Goal: Task Accomplishment & Management: Use online tool/utility

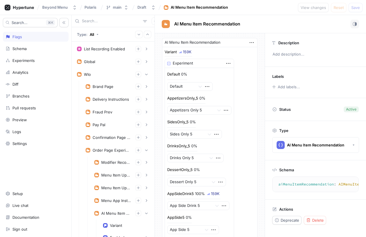
scroll to position [166, 0]
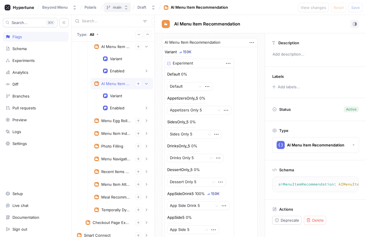
click at [123, 8] on button "main" at bounding box center [116, 8] width 27 height 10
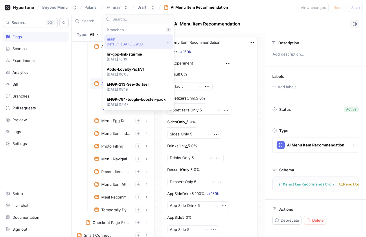
click at [167, 29] on icon at bounding box center [167, 29] width 3 height 3
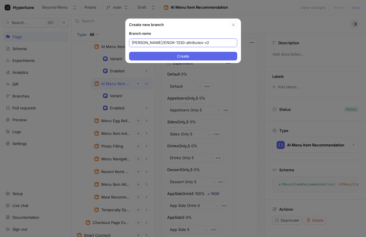
type input "[PERSON_NAME]/ENGK-1330-attributes-v2"
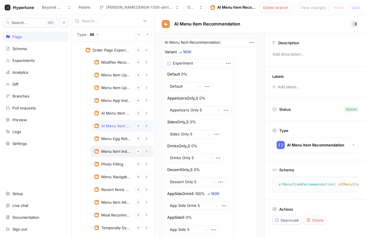
scroll to position [100, 0]
click at [106, 202] on div "Menu Item Attributes" at bounding box center [115, 202] width 29 height 5
type textarea "menuItemAttributes: MenuItemAttributes!"
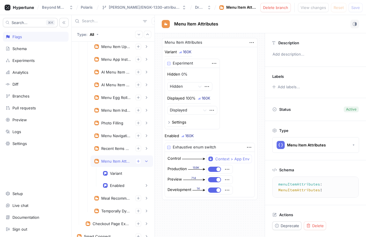
scroll to position [143, 0]
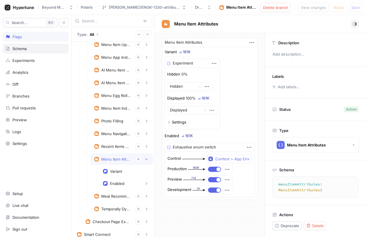
click at [21, 51] on div "Schema" at bounding box center [36, 49] width 66 height 10
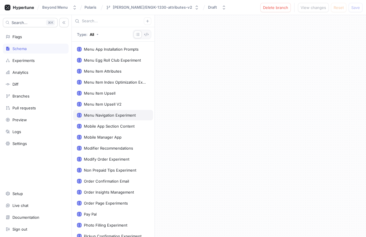
scroll to position [357, 0]
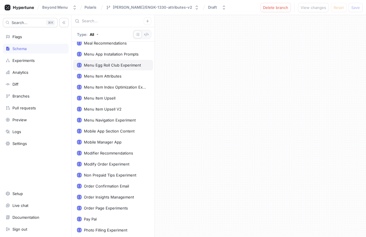
click at [108, 70] on div "Menu Egg Roll Club Experiment" at bounding box center [113, 65] width 80 height 10
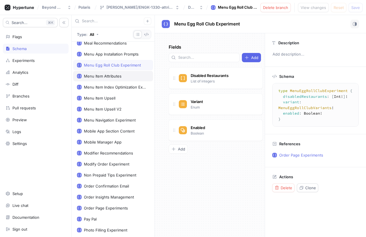
click at [102, 75] on div "Menu Item Attributes" at bounding box center [103, 76] width 38 height 5
type textarea "type MenuItemAttributes { variant: MenuItemAttributeVariant! enabled: Boolean! }"
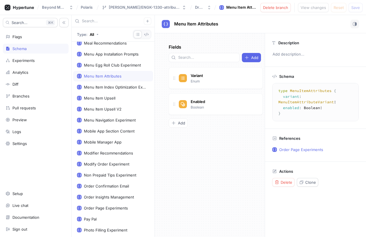
click at [102, 75] on div "Menu Item Attributes" at bounding box center [103, 76] width 38 height 5
click at [147, 32] on icon "button" at bounding box center [146, 34] width 5 height 5
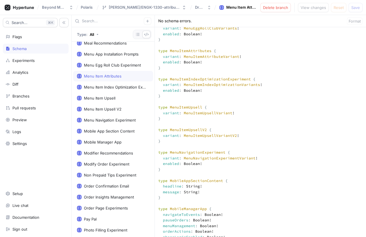
scroll to position [1184, 0]
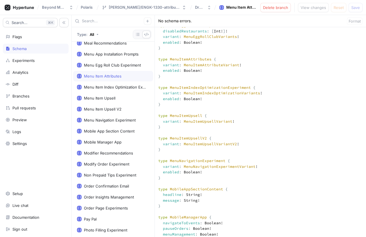
drag, startPoint x: 164, startPoint y: 87, endPoint x: 158, endPoint y: 71, distance: 17.5
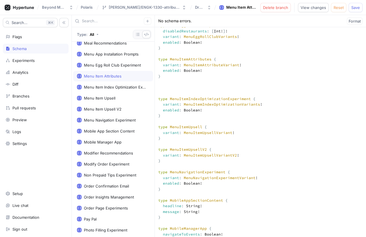
paste textarea "type MenuItemAttributes { variant: MenuItemAttributeVariant! enabled: Boolean! }"
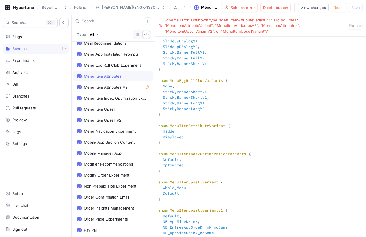
drag, startPoint x: 164, startPoint y: 153, endPoint x: 156, endPoint y: 139, distance: 16.2
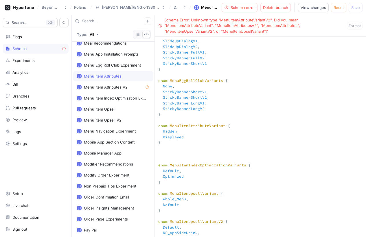
paste textarea "enum MenuItemAttributeVariant { Hidden, Displayed }"
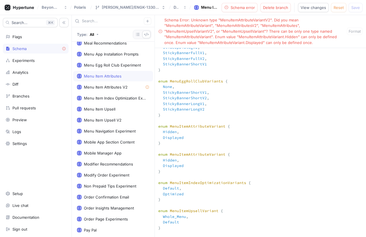
scroll to position [2763, 0]
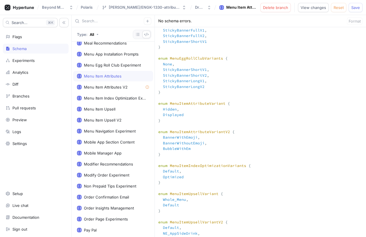
type textarea "input Context { appEnv: AppEnv! } input DwightContext { brandId: Int! entityId:…"
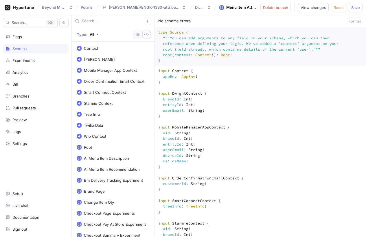
scroll to position [2763, 0]
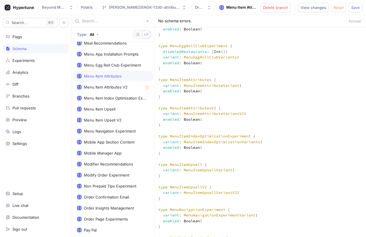
scroll to position [1157, 0]
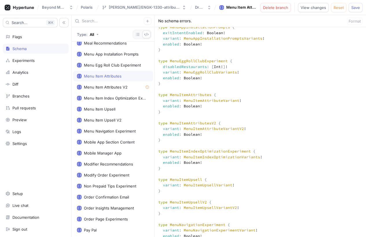
scroll to position [1150, 0]
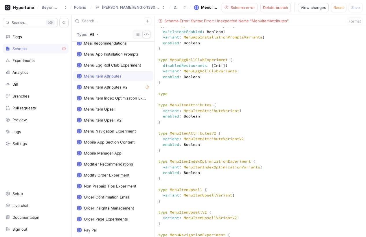
paste textarea "MenuItemAttributesAlgorithm"
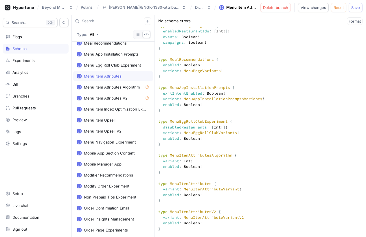
scroll to position [1089, 0]
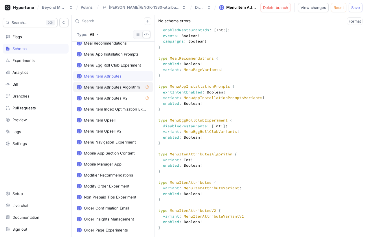
click at [134, 88] on div "Menu Item Attributes Algorithm" at bounding box center [112, 87] width 56 height 5
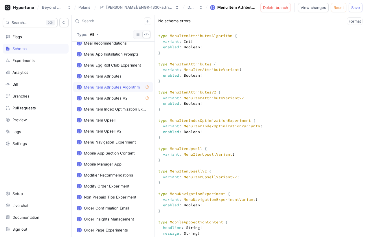
scroll to position [1209, 0]
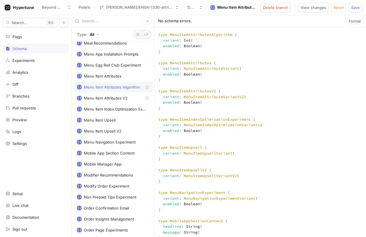
click at [355, 10] on button "Save" at bounding box center [355, 7] width 14 height 9
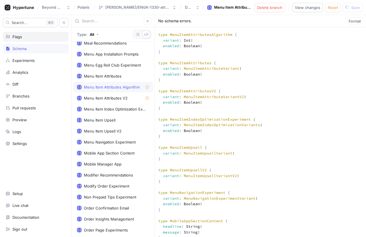
click at [19, 39] on div "Flags" at bounding box center [17, 36] width 10 height 5
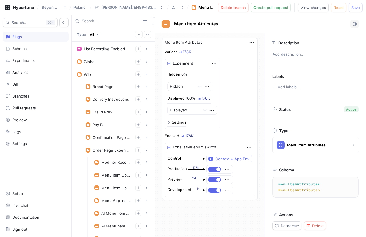
scroll to position [141, 0]
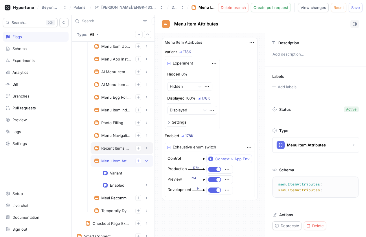
click at [104, 149] on div "Recent Items Experiment" at bounding box center [115, 148] width 29 height 5
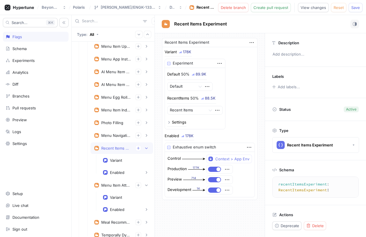
click at [105, 149] on div "Recent Items Experiment" at bounding box center [115, 148] width 29 height 5
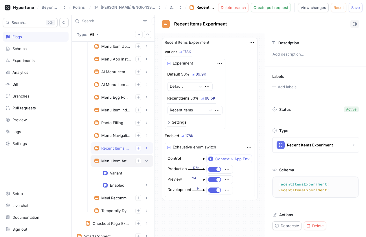
click at [105, 161] on div "Menu Item Attributes" at bounding box center [115, 160] width 29 height 5
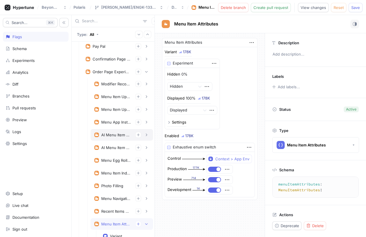
scroll to position [228, 0]
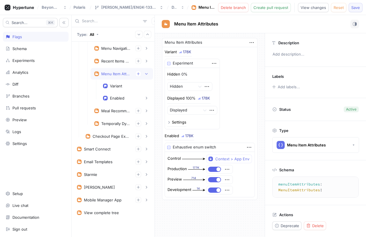
click at [355, 8] on span "Save" at bounding box center [355, 7] width 9 height 3
click at [20, 51] on div "Schema" at bounding box center [36, 49] width 66 height 10
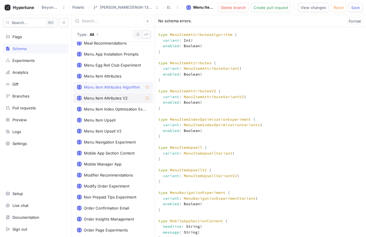
click at [148, 99] on icon at bounding box center [146, 97] width 3 height 3
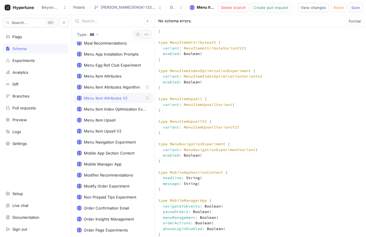
scroll to position [1265, 0]
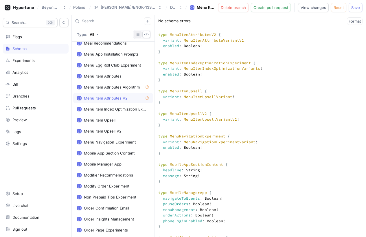
click at [134, 34] on button "button" at bounding box center [138, 35] width 8 height 8
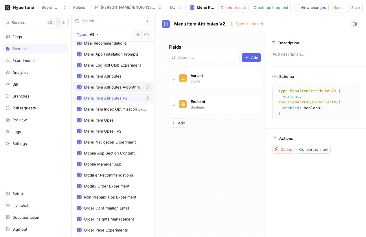
click at [135, 88] on div "Menu Item Attributes Algorithm" at bounding box center [112, 87] width 56 height 5
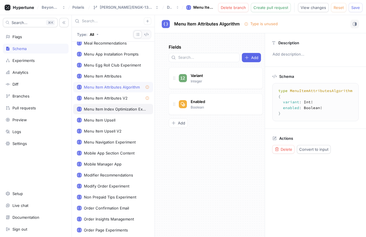
click at [116, 109] on div "Menu Item Index Optimization Experiment" at bounding box center [115, 109] width 63 height 5
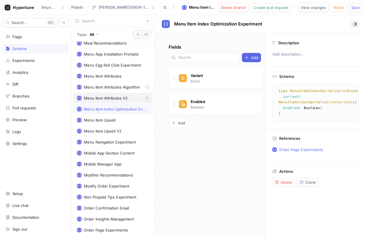
click at [114, 99] on div "Menu Item Attributes V2" at bounding box center [106, 98] width 44 height 5
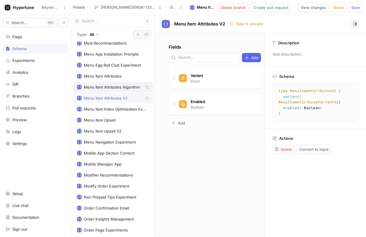
click at [120, 88] on div "Menu Item Attributes Algorithm" at bounding box center [112, 87] width 56 height 5
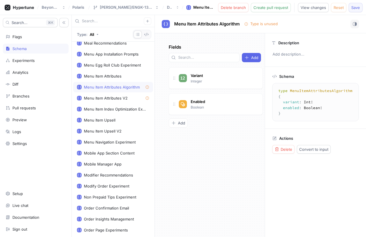
click at [357, 8] on span "Save" at bounding box center [355, 7] width 9 height 3
click at [38, 36] on div "Flags" at bounding box center [35, 36] width 60 height 5
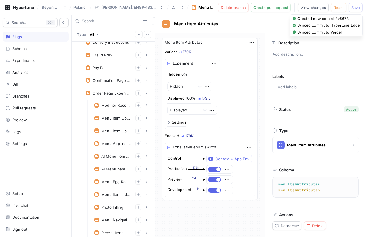
scroll to position [54, 0]
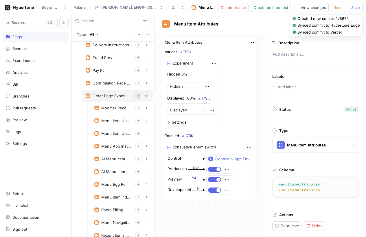
click at [139, 96] on icon "button" at bounding box center [137, 95] width 3 height 3
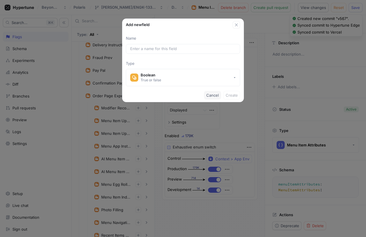
click at [212, 95] on span "Cancel" at bounding box center [212, 94] width 12 height 3
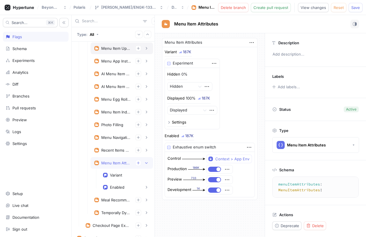
scroll to position [139, 0]
click at [24, 51] on div "Schema" at bounding box center [36, 49] width 66 height 10
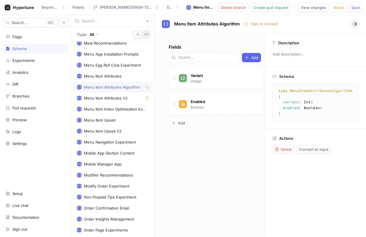
click at [146, 34] on icon "button" at bounding box center [146, 34] width 5 height 5
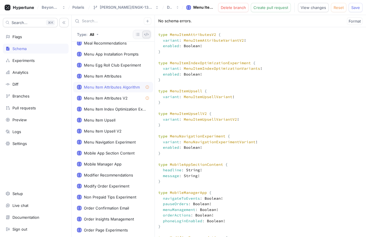
scroll to position [1209, 0]
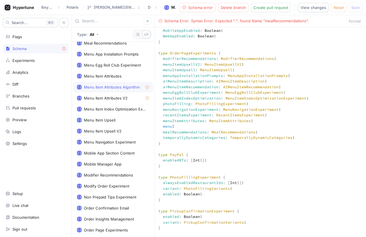
type textarea "input Context { appEnv: AppEnv! } input DwightContext { brandId: Int! entityId:…"
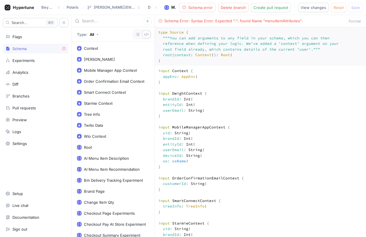
scroll to position [1602, 0]
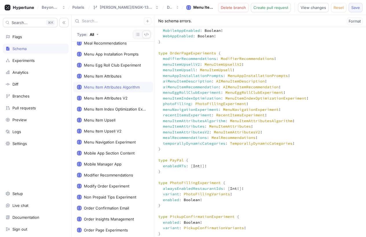
type textarea "input Context { appEnv: AppEnv! } input DwightContext { brandId: Int! entityId:…"
click at [357, 9] on span "Save" at bounding box center [355, 7] width 9 height 3
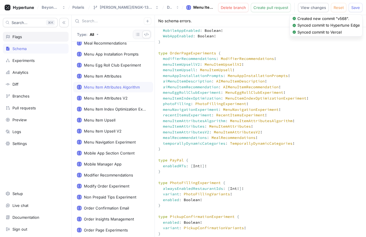
click at [39, 36] on div "Flags" at bounding box center [35, 36] width 60 height 5
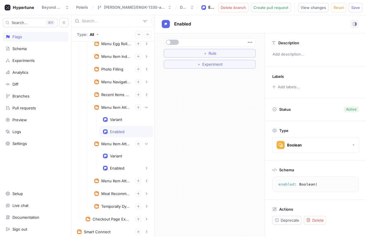
scroll to position [195, 0]
click at [144, 183] on div "Menu Item Attributes V2" at bounding box center [121, 181] width 62 height 12
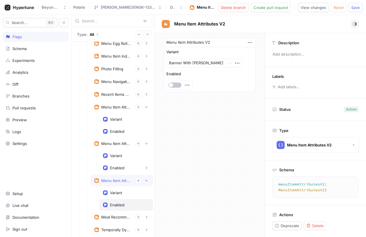
click at [119, 200] on div "Enabled" at bounding box center [126, 205] width 54 height 12
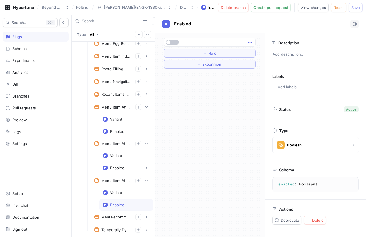
click at [251, 42] on icon "button" at bounding box center [250, 42] width 6 height 6
click at [262, 54] on p "Delete" at bounding box center [261, 53] width 12 height 6
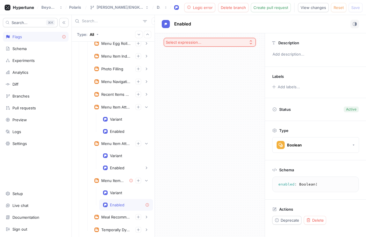
click at [243, 45] on button "Select expression..." at bounding box center [210, 42] width 92 height 9
click at [199, 92] on span "Exhaustive enum switch" at bounding box center [211, 93] width 75 height 5
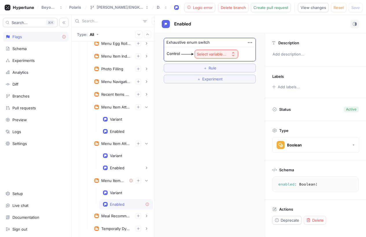
click at [206, 55] on div "Select variable..." at bounding box center [211, 54] width 29 height 5
click at [211, 76] on span "Context > App Env" at bounding box center [231, 75] width 53 height 5
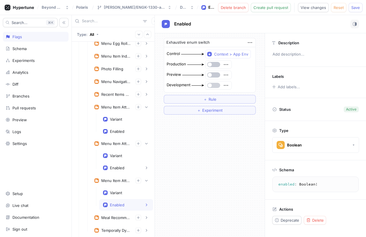
click at [213, 86] on button "button" at bounding box center [213, 85] width 13 height 5
click at [223, 84] on icon "button" at bounding box center [226, 85] width 6 height 6
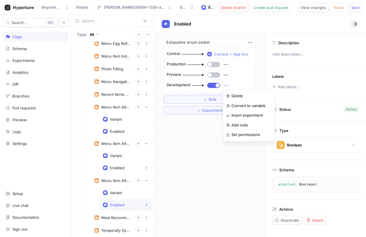
click at [203, 124] on div "Exhaustive enum switch Control Context > App Env Production Preview Development…" at bounding box center [210, 134] width 110 height 203
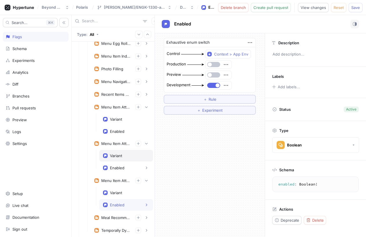
click at [123, 157] on div "Variant" at bounding box center [126, 155] width 46 height 5
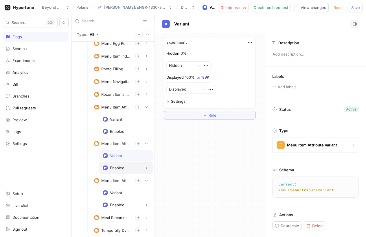
click at [117, 166] on div "Enabled" at bounding box center [117, 167] width 14 height 5
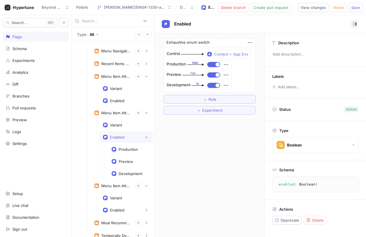
scroll to position [232, 0]
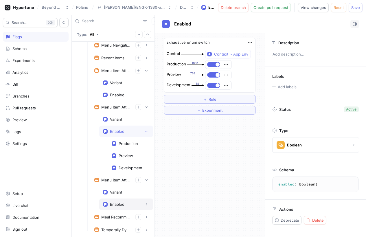
click at [113, 201] on div "Enabled" at bounding box center [126, 204] width 46 height 6
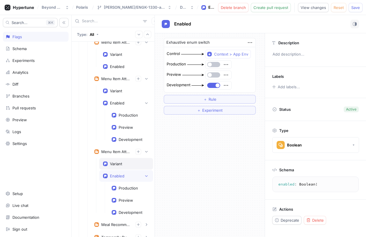
scroll to position [260, 0]
click at [119, 164] on div "Variant" at bounding box center [116, 163] width 12 height 5
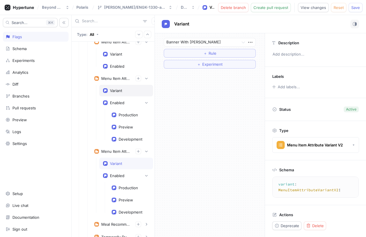
click at [119, 92] on div "Variant" at bounding box center [116, 90] width 12 height 5
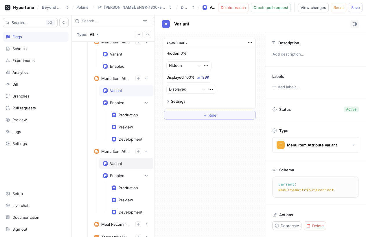
click at [115, 164] on div "Variant" at bounding box center [116, 163] width 12 height 5
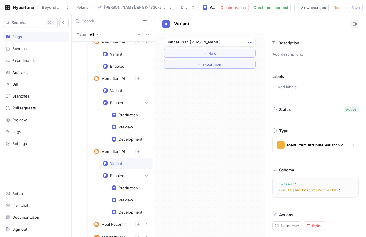
click at [251, 43] on icon "button" at bounding box center [250, 42] width 6 height 6
click at [263, 50] on p "Delete" at bounding box center [262, 53] width 12 height 6
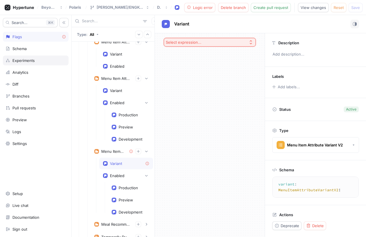
click at [25, 58] on div "Experiments" at bounding box center [23, 60] width 22 height 5
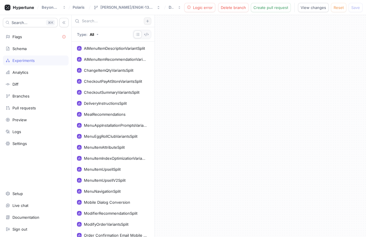
click at [149, 19] on icon "button" at bounding box center [147, 20] width 3 height 3
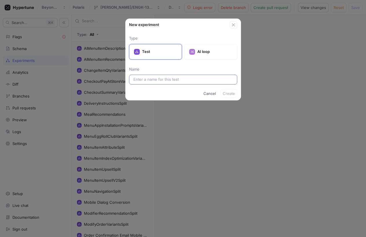
click at [192, 80] on input "text" at bounding box center [182, 80] width 99 height 6
type input "MenuAttributesV2Split"
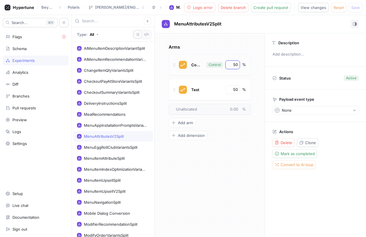
click at [234, 63] on input "50" at bounding box center [233, 65] width 10 height 6
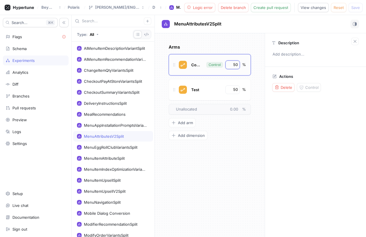
click at [234, 63] on input "50" at bounding box center [233, 65] width 10 height 6
type input "100"
click at [195, 62] on span "Control" at bounding box center [196, 64] width 11 height 5
type input "BannerWithEmoji"
click at [243, 137] on div "Arms BannerWithEmoji BannerWithEmoji Control 100 % Test 50 % To pick up a dragg…" at bounding box center [210, 92] width 82 height 96
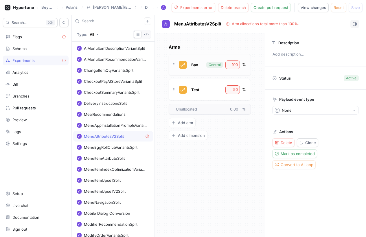
click at [188, 66] on div "BannerWithEmoji Control 100 %" at bounding box center [210, 64] width 82 height 21
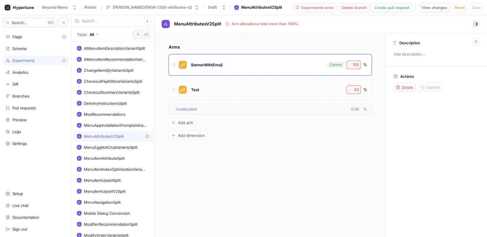
click at [211, 86] on div "Test" at bounding box center [267, 89] width 154 height 9
click at [196, 88] on span "Test" at bounding box center [195, 89] width 8 height 5
type input "BannerWithoutEmoji"
click at [188, 112] on div "Unallocated 0.00 %" at bounding box center [270, 109] width 203 height 11
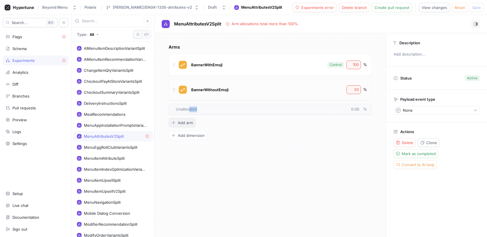
click at [189, 121] on span "Add arm" at bounding box center [185, 122] width 15 height 3
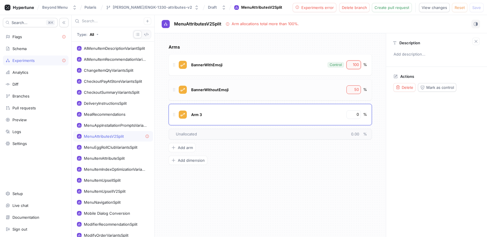
click at [352, 66] on input "100" at bounding box center [354, 65] width 10 height 6
click at [356, 89] on input "50" at bounding box center [354, 90] width 10 height 6
type input "0"
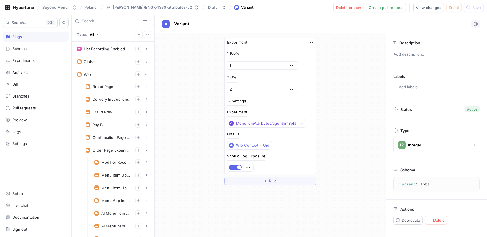
scroll to position [17, 0]
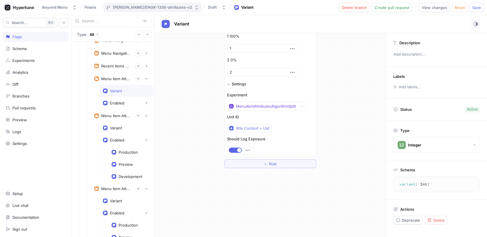
click at [155, 10] on button "[PERSON_NAME]/ENGK-1330-attributes-v2" at bounding box center [152, 8] width 98 height 10
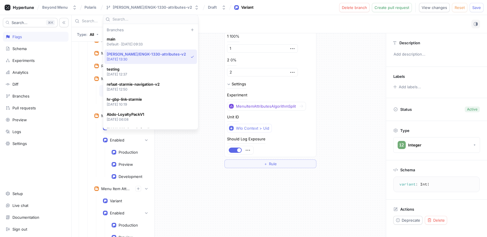
scroll to position [15, 0]
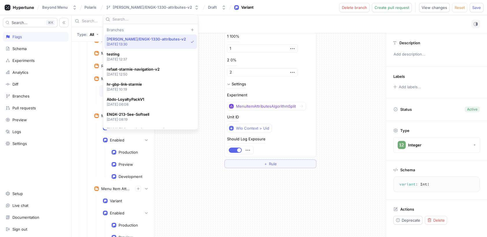
drag, startPoint x: 106, startPoint y: 38, endPoint x: 164, endPoint y: 35, distance: 58.2
click at [164, 35] on div "brooks/ENGK-1330-attributes-v2 2025-10-14 at 13:30" at bounding box center [150, 41] width 92 height 14
